Goal: Transaction & Acquisition: Purchase product/service

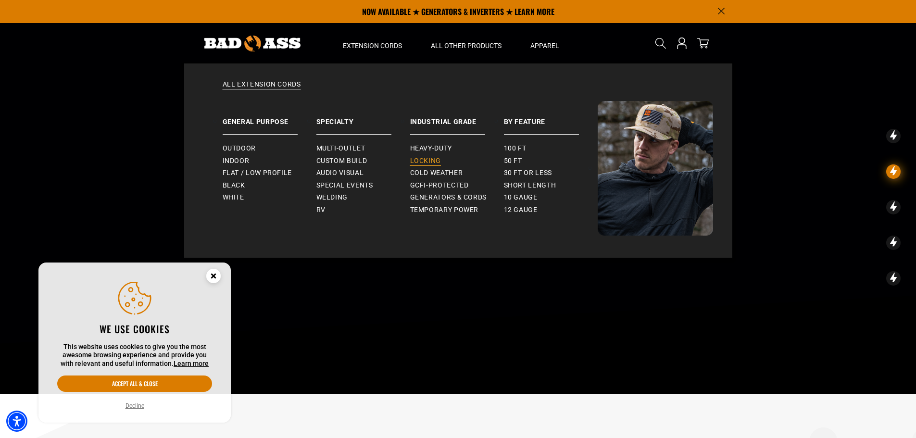
click at [424, 162] on span "Locking" at bounding box center [425, 161] width 31 height 9
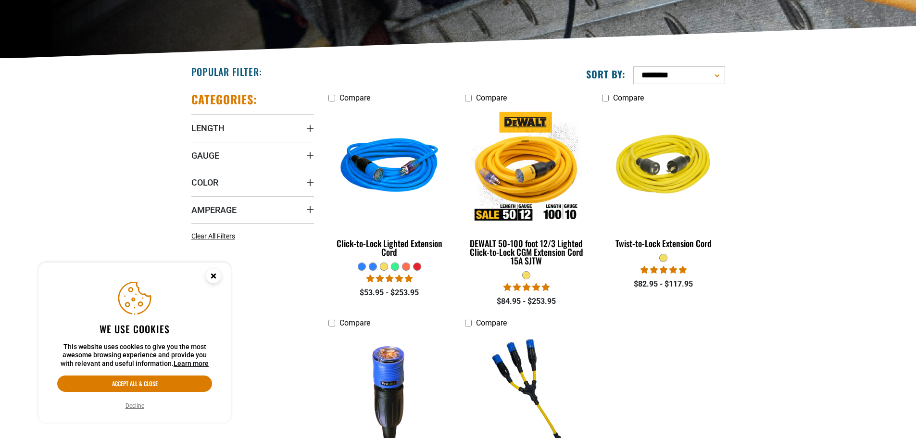
scroll to position [192, 0]
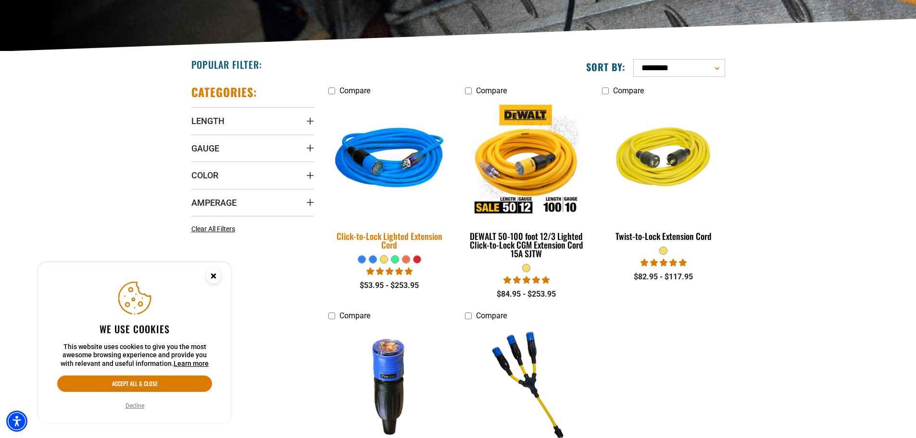
click at [396, 175] on img at bounding box center [389, 160] width 135 height 123
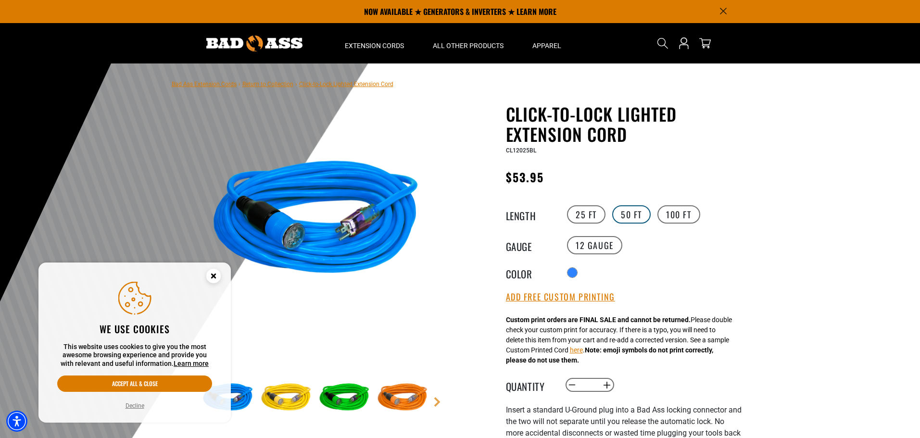
click at [627, 212] on label "50 FT" at bounding box center [631, 214] width 38 height 18
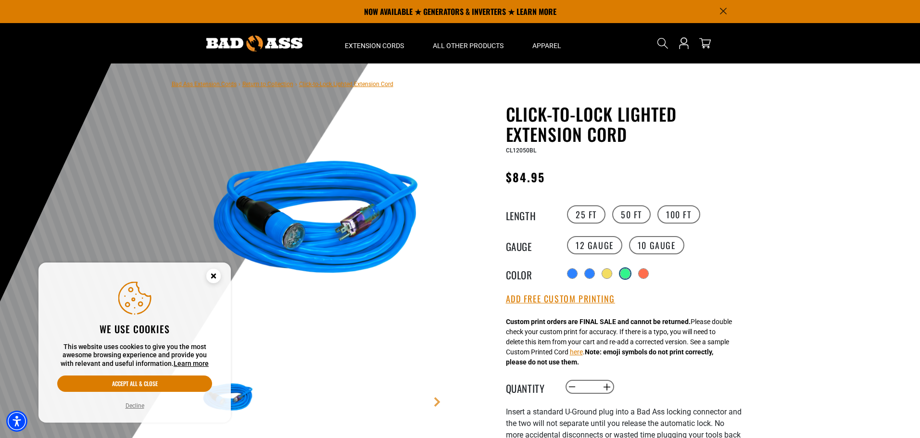
click at [627, 275] on div "products.product.variant_sold_out_or_unavailable" at bounding box center [625, 274] width 10 height 10
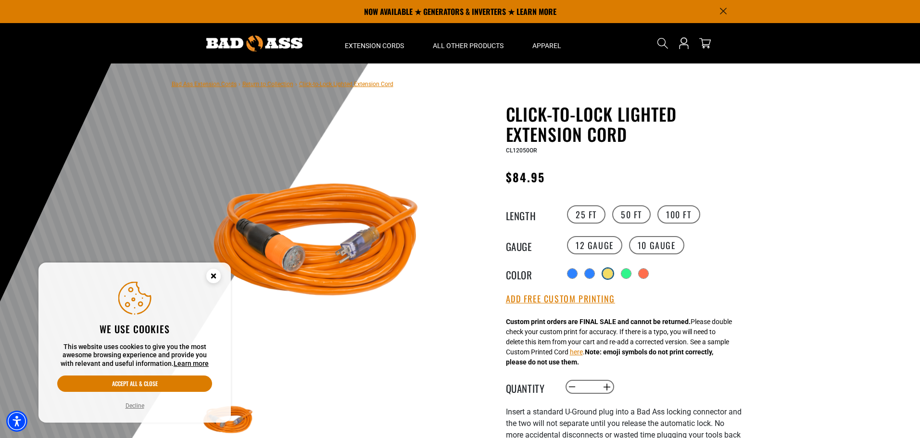
click at [605, 275] on div "products.product.variant_sold_out_or_unavailable" at bounding box center [608, 274] width 10 height 10
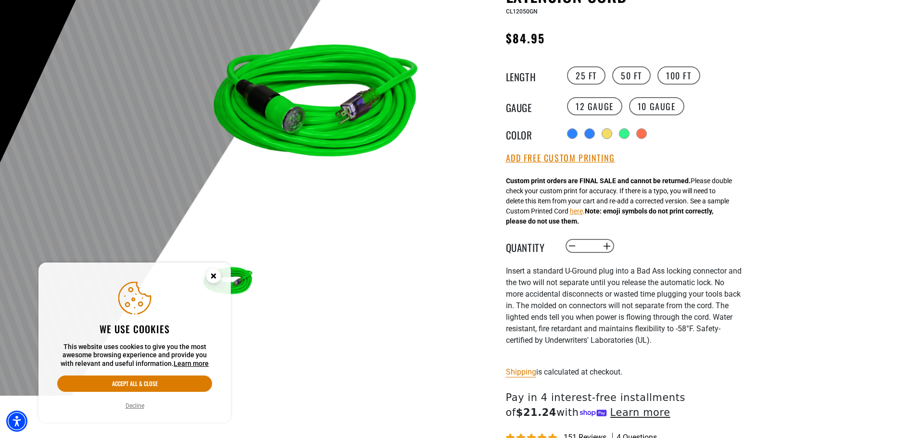
scroll to position [144, 0]
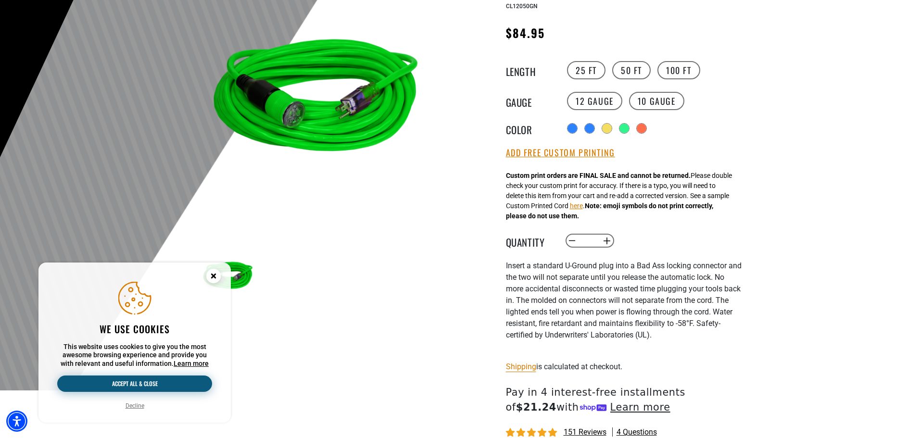
click at [132, 380] on button "Accept all & close" at bounding box center [134, 384] width 155 height 16
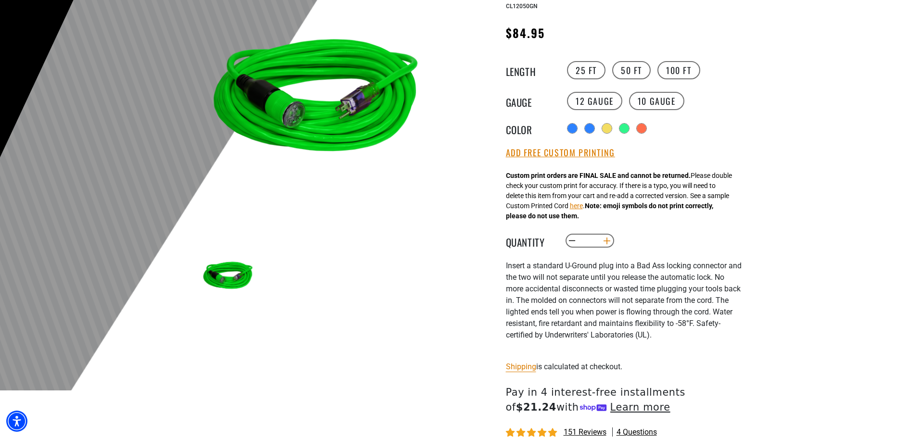
click at [608, 241] on button "Increase quantity for Click-to-Lock Lighted Extension Cord" at bounding box center [606, 241] width 15 height 16
type input "*"
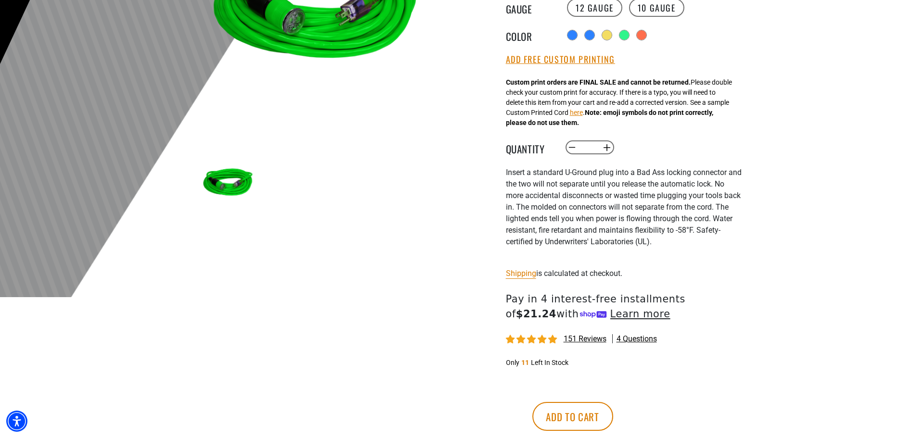
scroll to position [240, 0]
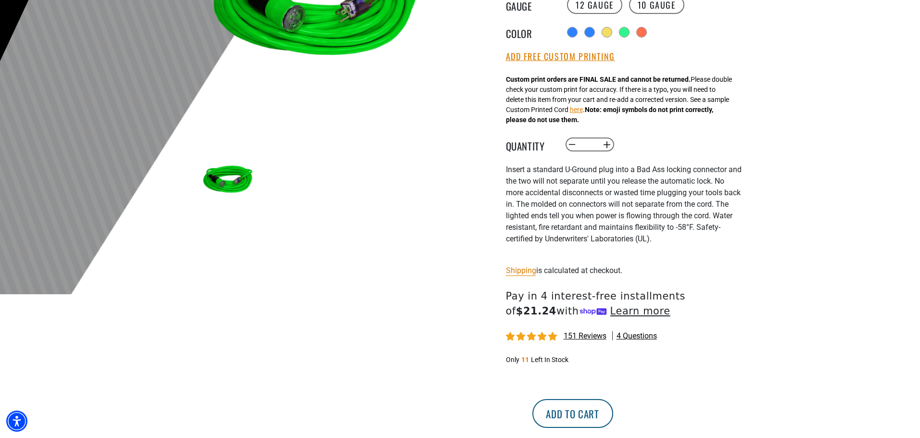
click at [613, 410] on button "Add to cart" at bounding box center [572, 413] width 81 height 29
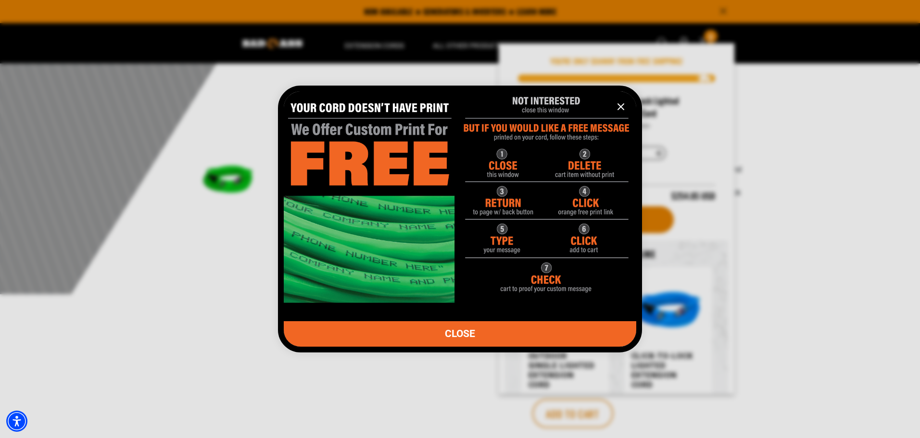
click at [626, 103] on icon "information" at bounding box center [621, 107] width 12 height 12
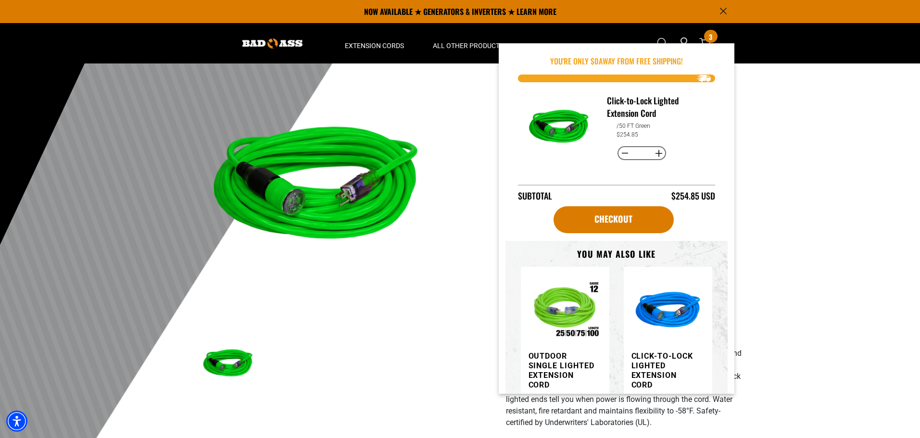
scroll to position [48, 0]
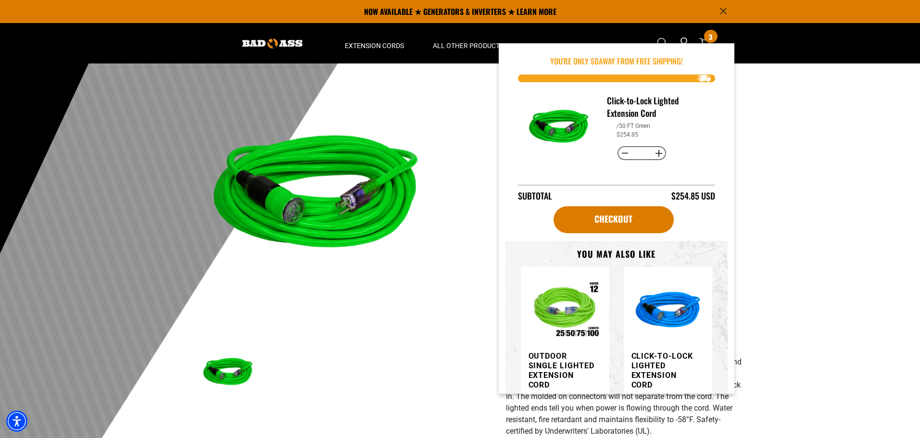
click at [656, 151] on button "Increase quantity for Click-to-Lock Lighted Extension Cord" at bounding box center [658, 153] width 15 height 16
type input "*"
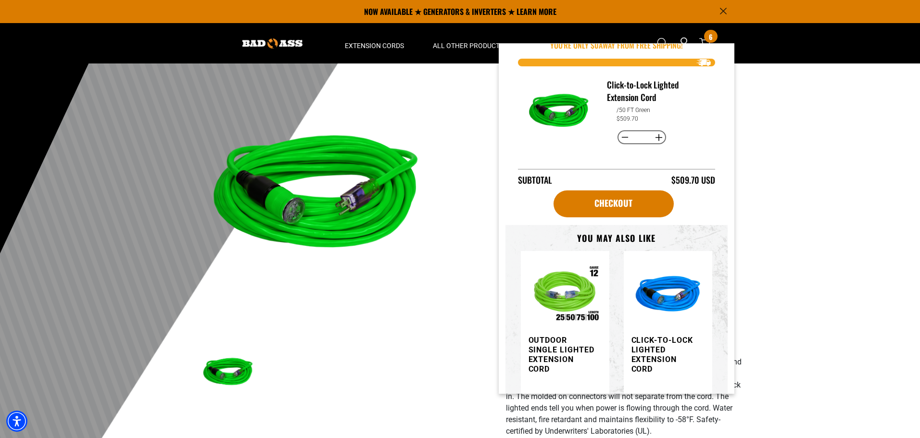
scroll to position [0, 0]
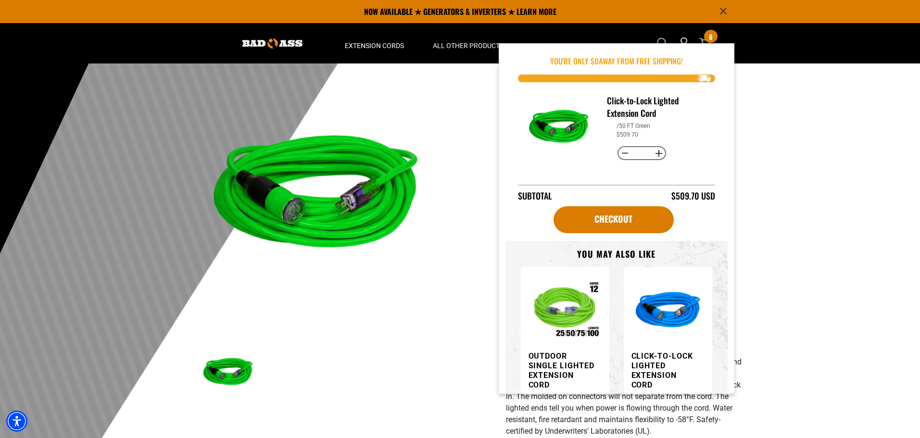
click at [454, 143] on div "1 of 6" at bounding box center [316, 360] width 289 height 608
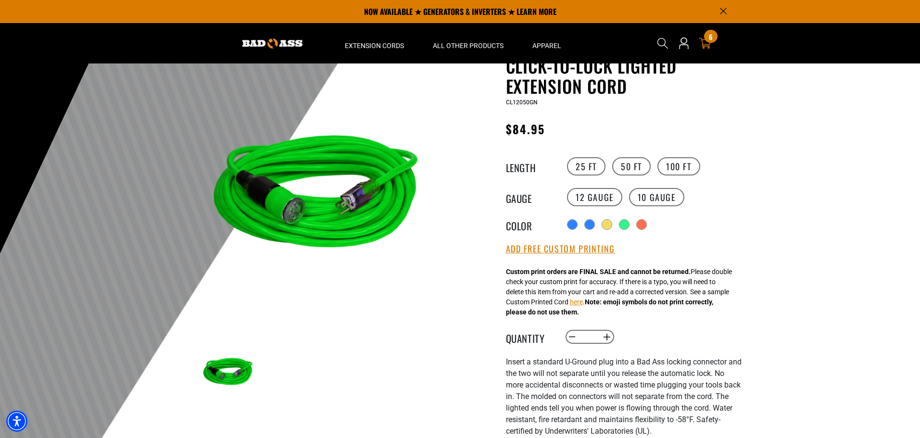
click at [709, 34] on span "6" at bounding box center [711, 36] width 4 height 7
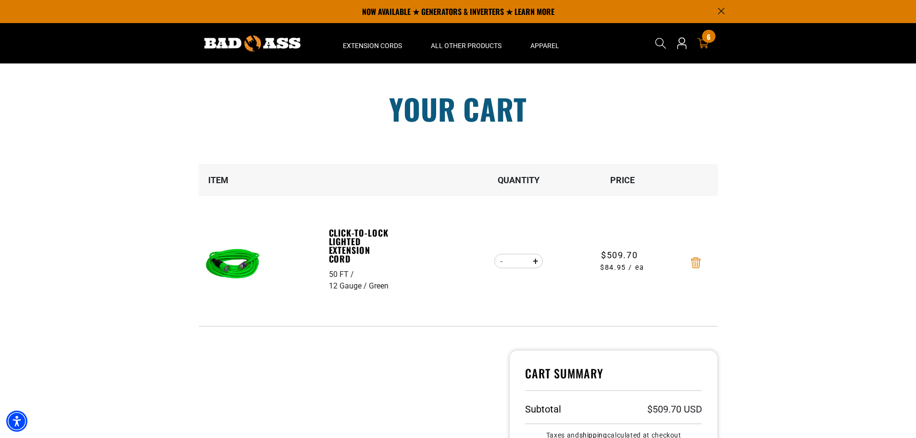
click at [698, 261] on icon "Remove Click-to-Lock Lighted Extension Cord - 50 FT / 12 Gauge / Green" at bounding box center [696, 262] width 10 height 11
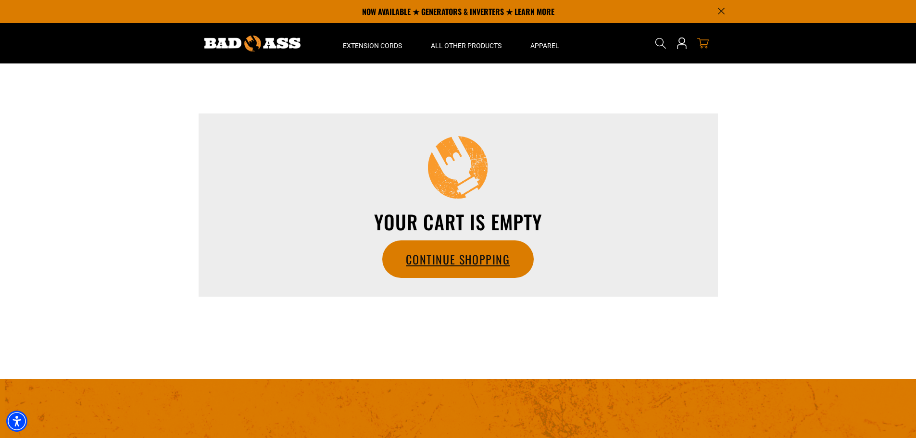
click at [467, 266] on link "Continue Shopping" at bounding box center [458, 259] width 150 height 37
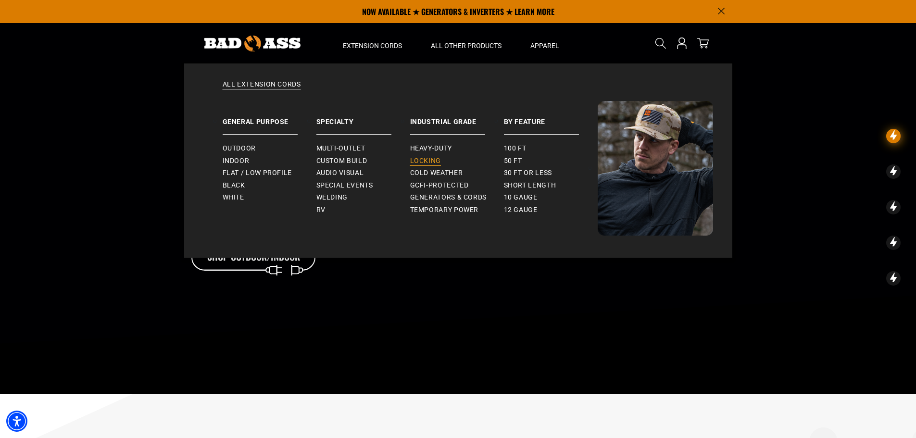
click at [416, 160] on span "Locking" at bounding box center [425, 161] width 31 height 9
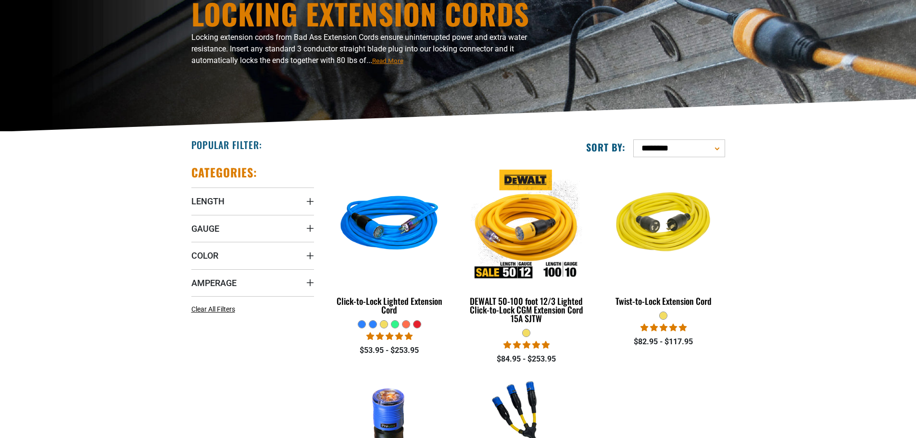
scroll to position [289, 0]
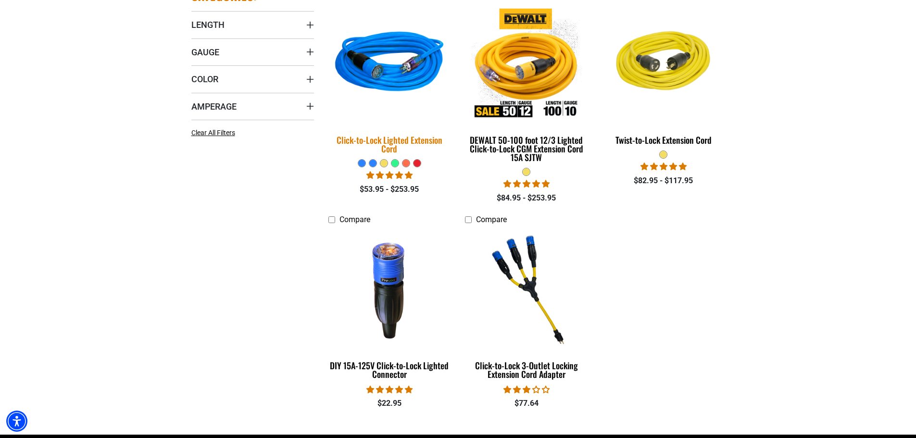
click at [388, 146] on div "Click-to-Lock Lighted Extension Cord" at bounding box center [389, 144] width 123 height 17
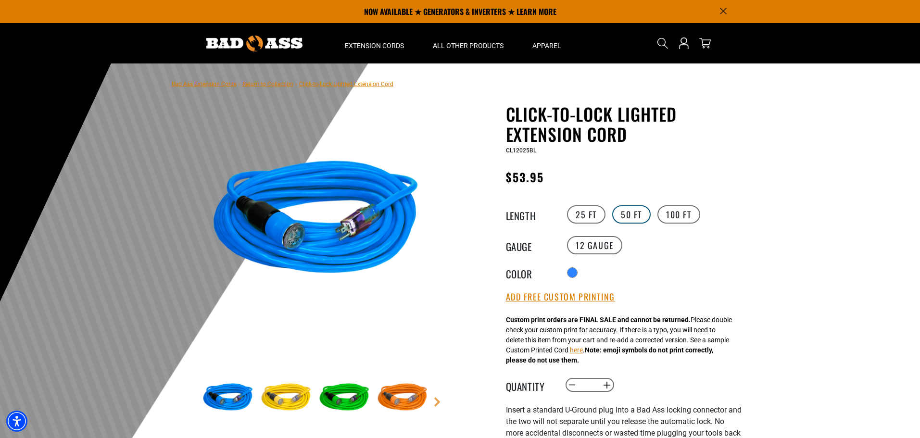
click at [626, 215] on label "50 FT" at bounding box center [631, 214] width 38 height 18
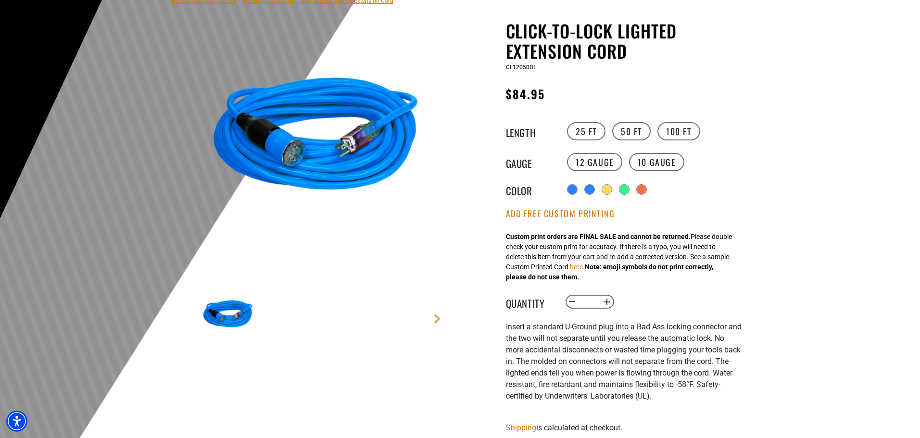
scroll to position [96, 0]
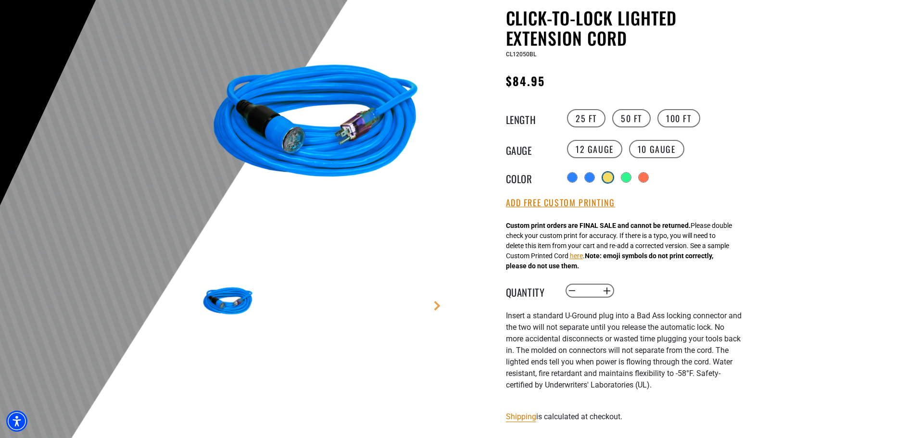
click at [610, 178] on div "products.product.variant_sold_out_or_unavailable" at bounding box center [608, 178] width 10 height 10
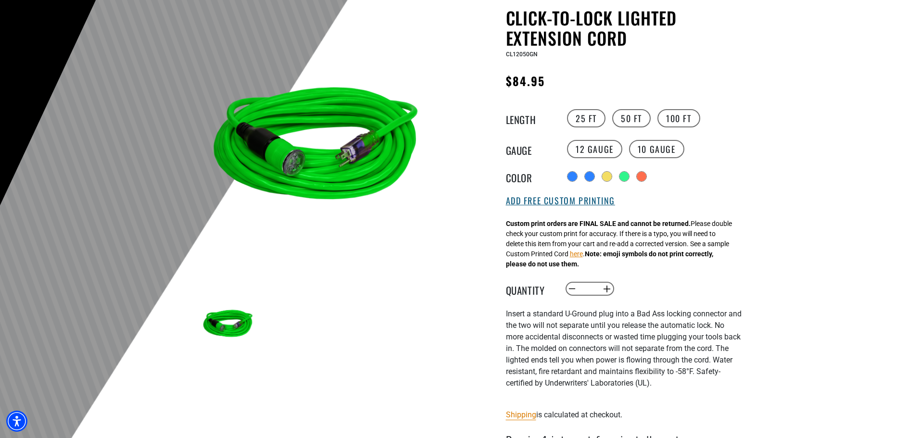
click at [563, 203] on button "Add Free Custom Printing" at bounding box center [560, 201] width 109 height 11
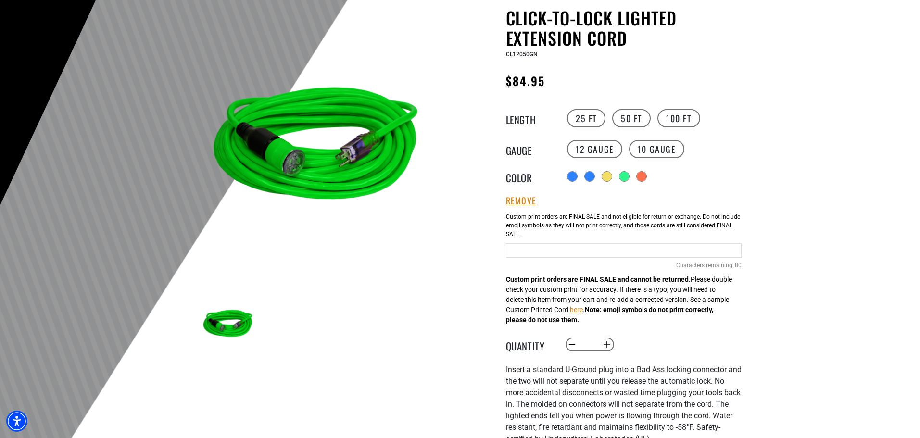
click at [544, 252] on input "text" at bounding box center [624, 250] width 236 height 14
type input "**********"
click at [608, 347] on button "Increase quantity for Click-to-Lock Lighted Extension Cord" at bounding box center [606, 345] width 15 height 16
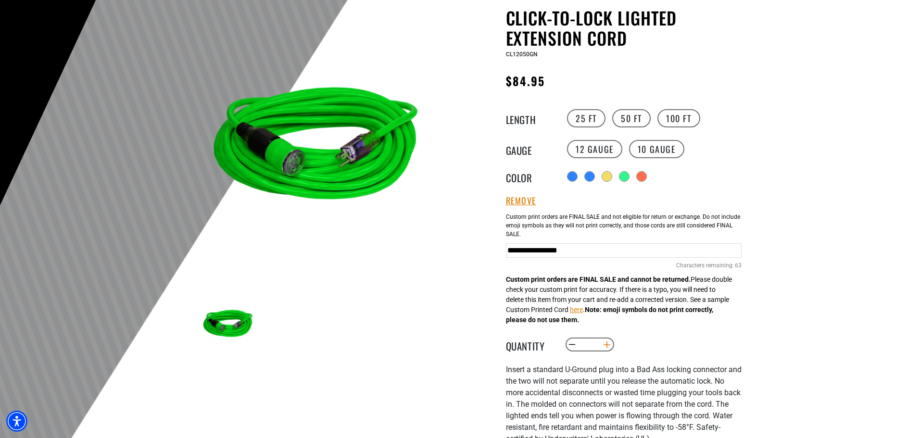
click at [608, 347] on button "Increase quantity for Click-to-Lock Lighted Extension Cord" at bounding box center [606, 345] width 15 height 16
type input "*"
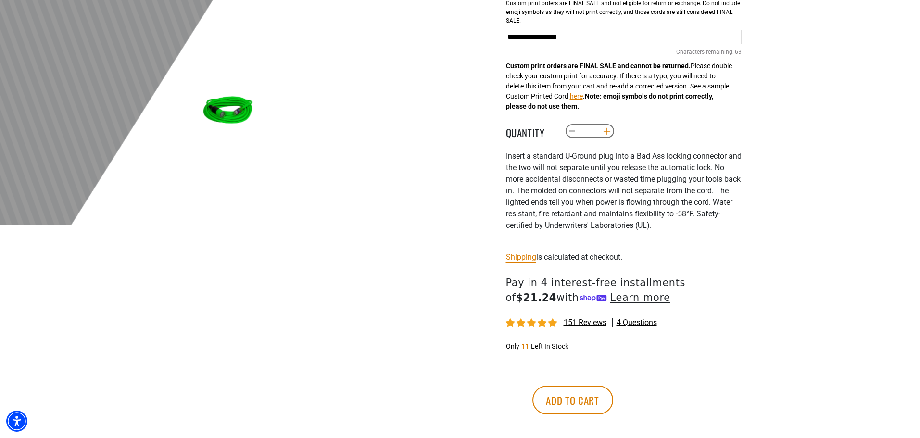
scroll to position [337, 0]
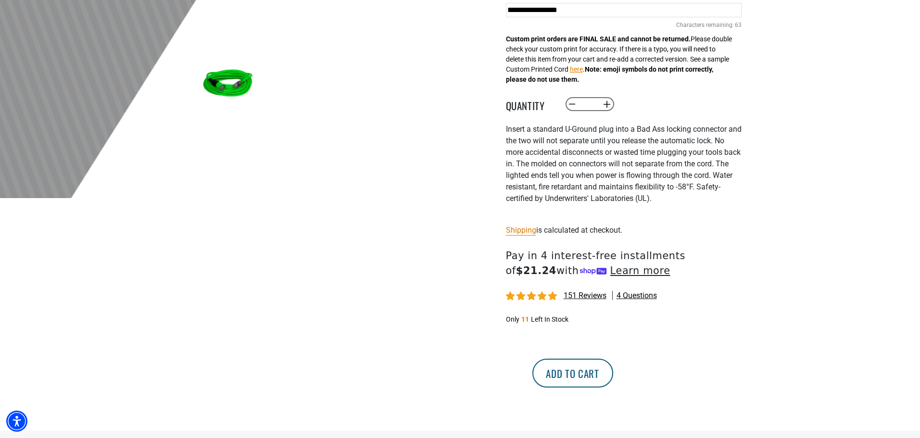
click at [613, 375] on button "Add to cart" at bounding box center [572, 373] width 81 height 29
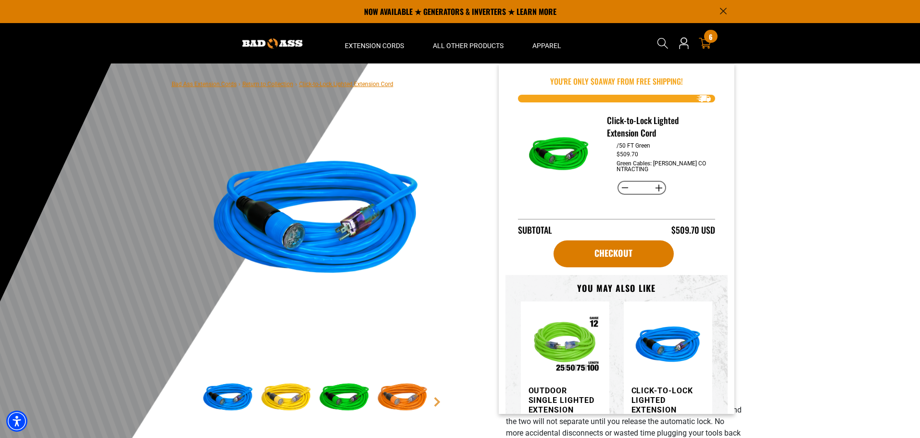
click at [707, 39] on div "6 6 items" at bounding box center [710, 36] width 13 height 13
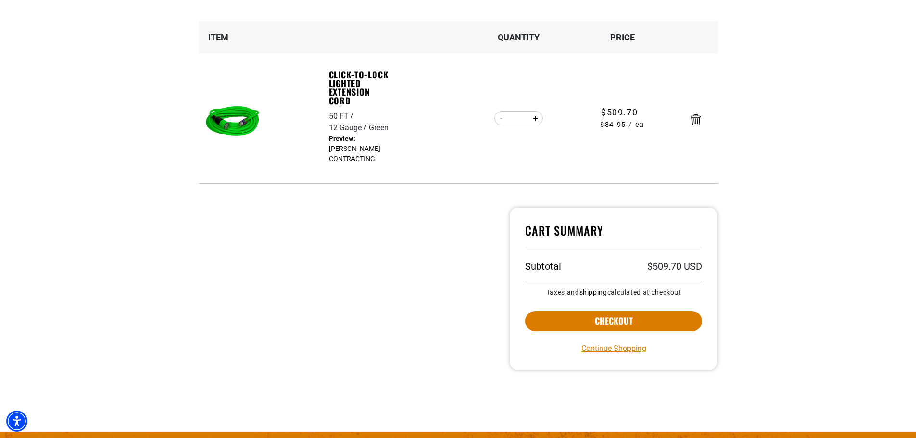
scroll to position [192, 0]
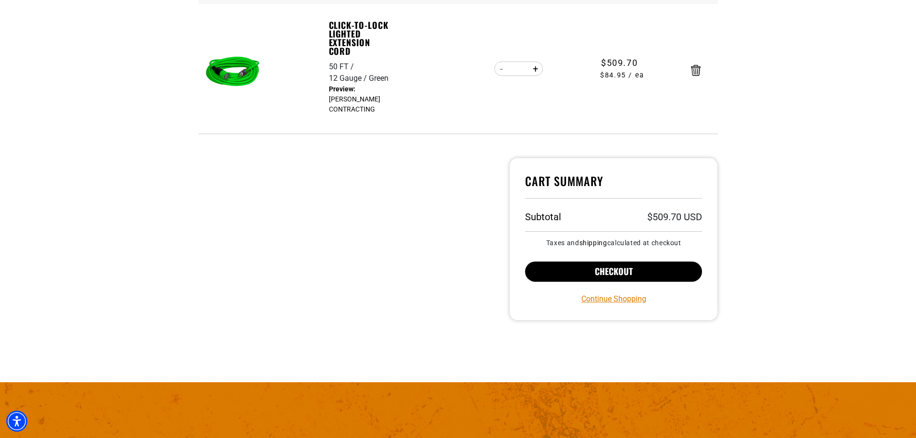
click at [618, 270] on button "Checkout" at bounding box center [613, 272] width 177 height 20
